Goal: Task Accomplishment & Management: Use online tool/utility

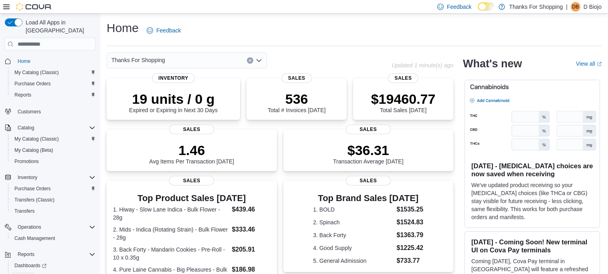
click at [26, 274] on span "Reports" at bounding box center [22, 277] width 17 height 6
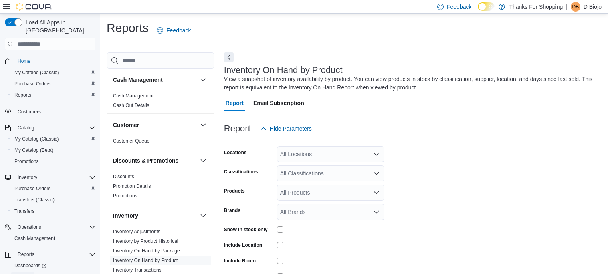
scroll to position [26, 0]
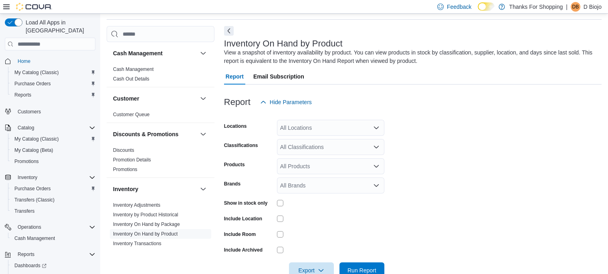
click at [363, 134] on div "All Locations" at bounding box center [330, 128] width 107 height 16
type input "**"
click at [341, 139] on div "Plessis" at bounding box center [331, 141] width 98 height 8
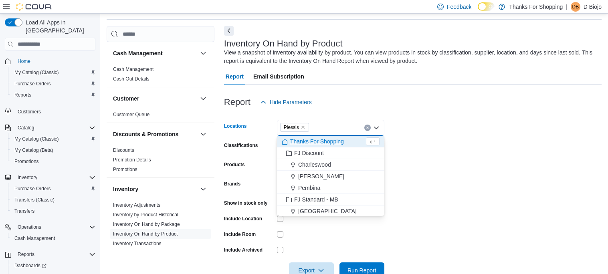
click at [428, 142] on form "Locations [GEOGRAPHIC_DATA] box. Selected. Plessis. Press Backspace to [PERSON_…" at bounding box center [412, 194] width 377 height 168
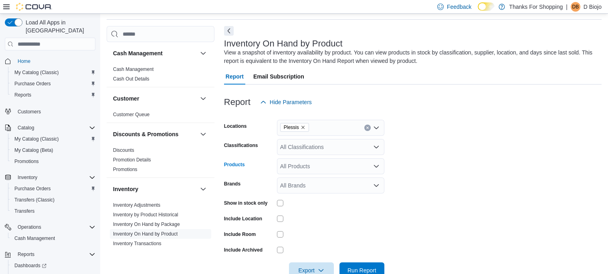
click at [341, 165] on div "All Products" at bounding box center [330, 166] width 107 height 16
click at [348, 151] on div "All Classifications" at bounding box center [330, 147] width 107 height 16
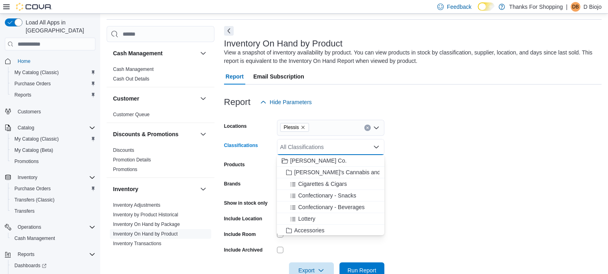
type input "*"
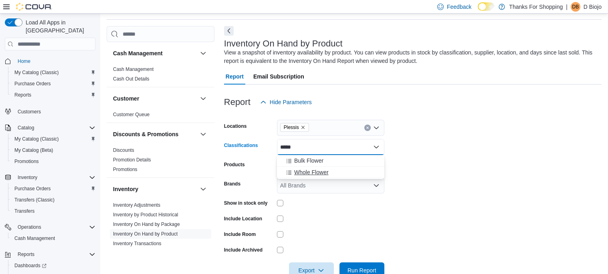
type input "*****"
click at [340, 172] on div "Whole Flower" at bounding box center [331, 172] width 98 height 8
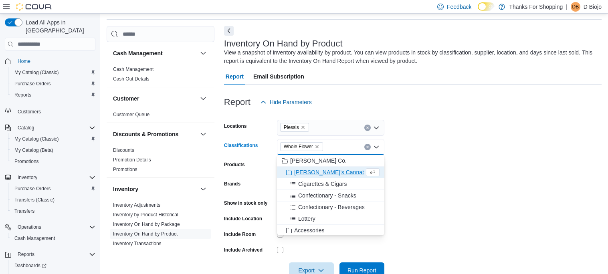
click at [445, 152] on form "Locations Plessis Classifications Whole Flower Combo box. Selected. Whole Flowe…" at bounding box center [412, 194] width 377 height 168
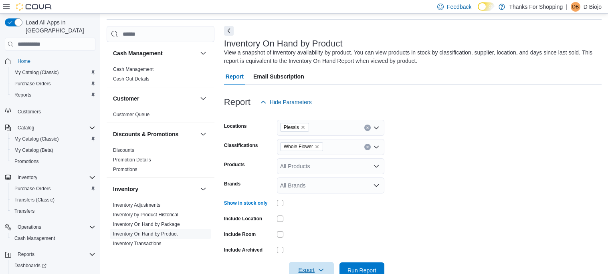
click at [324, 266] on span "Export" at bounding box center [311, 270] width 35 height 16
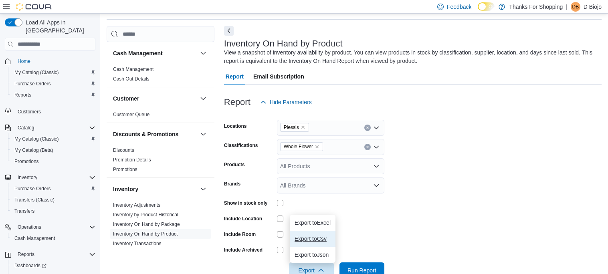
click at [320, 236] on span "Export to Csv" at bounding box center [312, 239] width 36 height 6
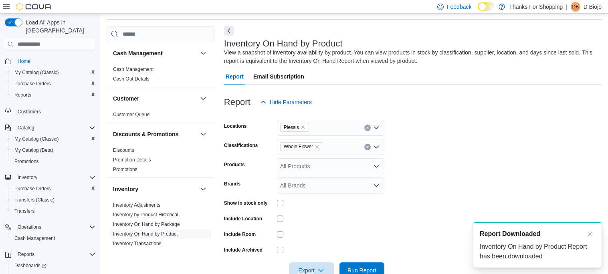
scroll to position [0, 0]
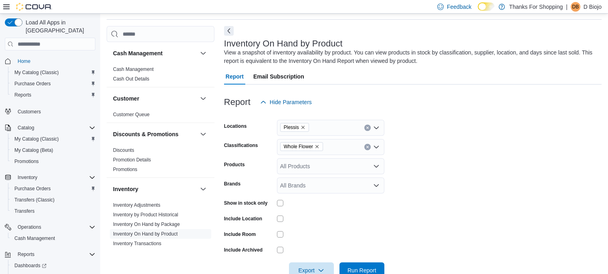
click at [318, 146] on icon "Remove Whole Flower from selection in this group" at bounding box center [316, 146] width 5 height 5
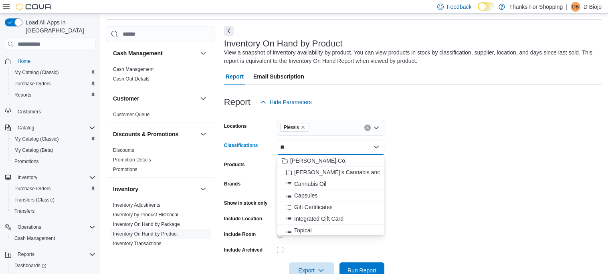
type input "**"
click at [316, 197] on span "Capsules" at bounding box center [305, 195] width 23 height 8
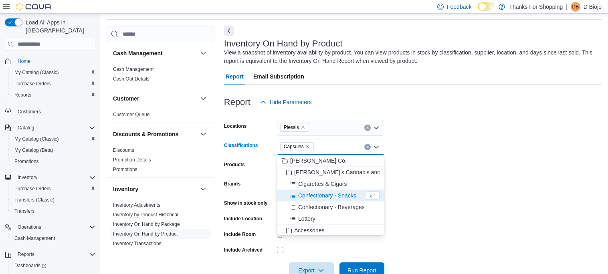
click at [421, 207] on form "Locations Plessis Classifications Capsules Combo box. Selected. Capsules. Press…" at bounding box center [412, 194] width 377 height 168
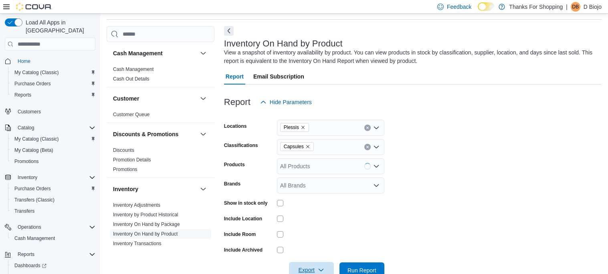
click at [318, 266] on span "Export" at bounding box center [311, 270] width 35 height 16
click at [320, 242] on button "Export to Csv" at bounding box center [313, 239] width 46 height 16
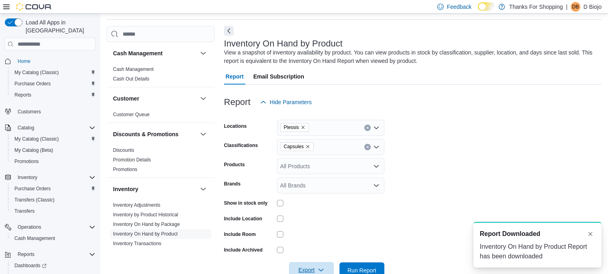
click at [309, 147] on icon "Remove Capsules from selection in this group" at bounding box center [307, 146] width 5 height 5
type input "***"
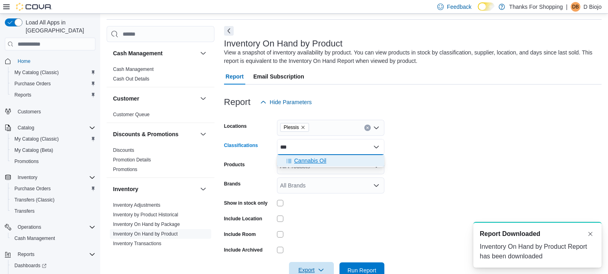
click at [306, 159] on span "Cannabis Oil" at bounding box center [310, 161] width 32 height 8
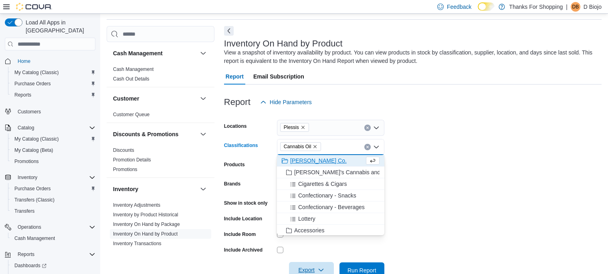
click at [300, 269] on span "Export" at bounding box center [311, 270] width 35 height 16
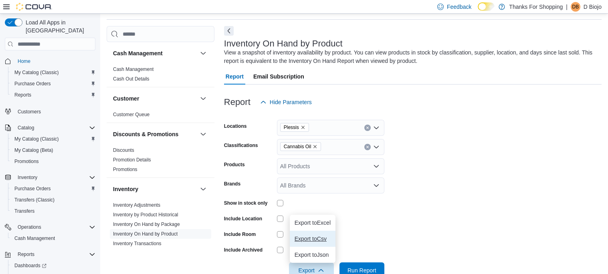
click at [306, 243] on button "Export to Csv" at bounding box center [313, 239] width 46 height 16
